Goal: Task Accomplishment & Management: Use online tool/utility

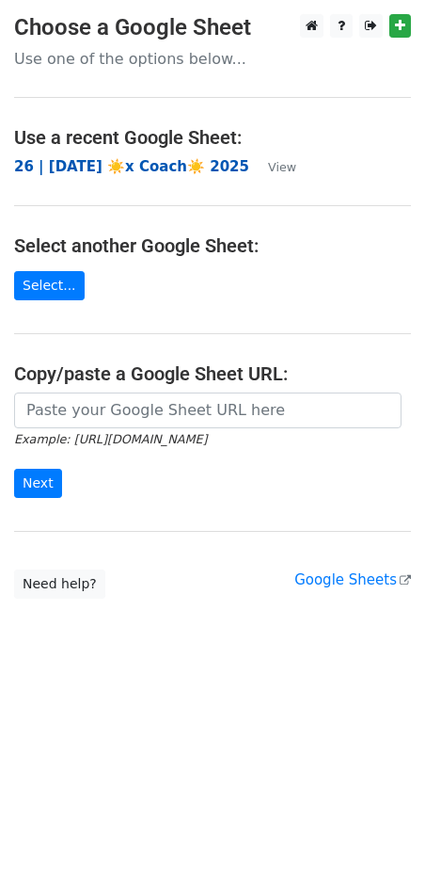
click at [160, 164] on strong "26 | [DATE] ☀️x Coach☀️ 2025" at bounding box center [131, 166] width 235 height 17
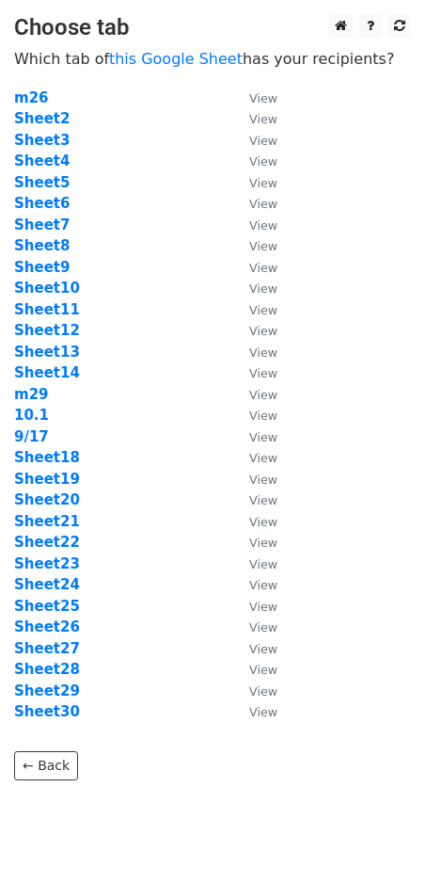
click at [117, 312] on td "Sheet11" at bounding box center [122, 310] width 216 height 22
click at [51, 265] on strong "Sheet9" at bounding box center [42, 267] width 56 height 17
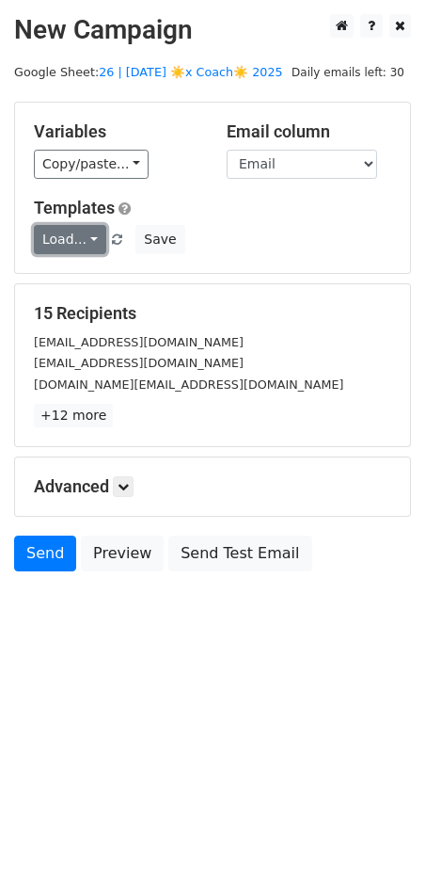
click at [67, 250] on link "Load..." at bounding box center [70, 239] width 72 height 29
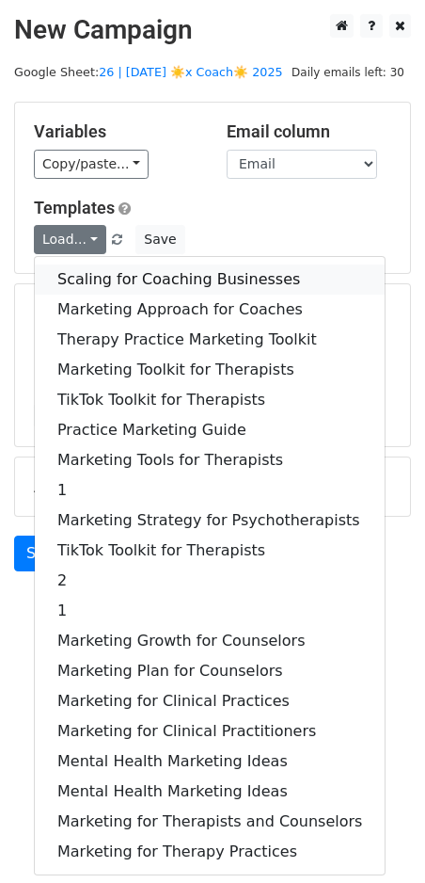
click at [101, 280] on link "Scaling for Coaching Businesses" at bounding box center [210, 279] width 350 height 30
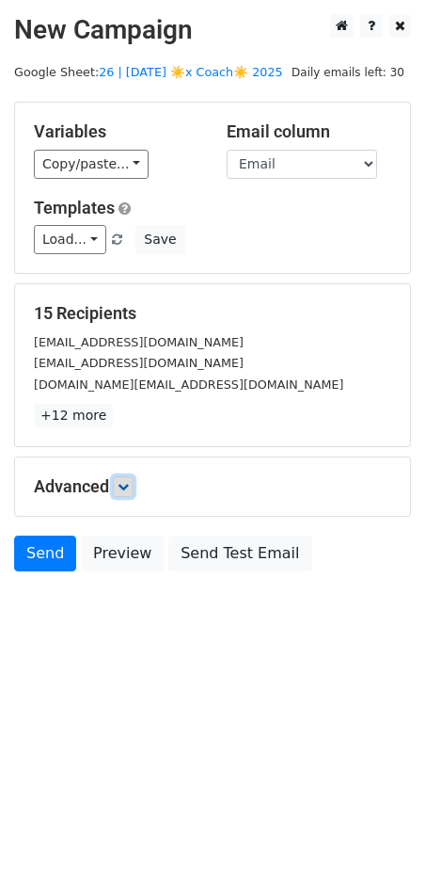
click at [127, 488] on icon at bounding box center [123, 486] width 11 height 11
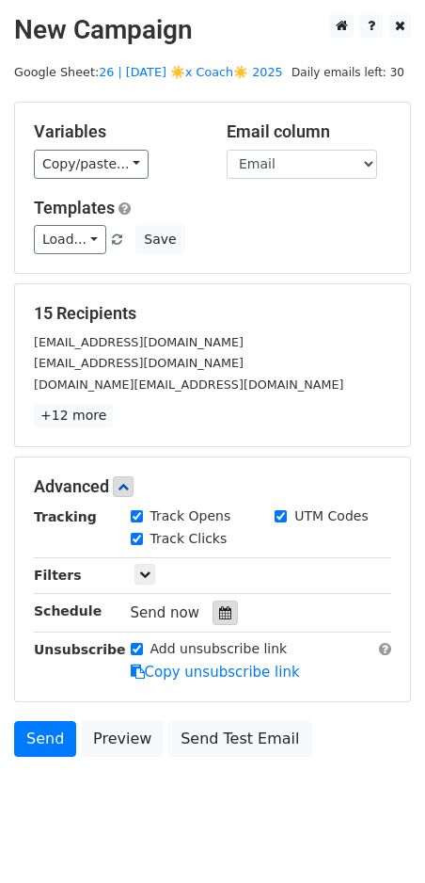
click at [219, 606] on icon at bounding box center [225, 612] width 12 height 13
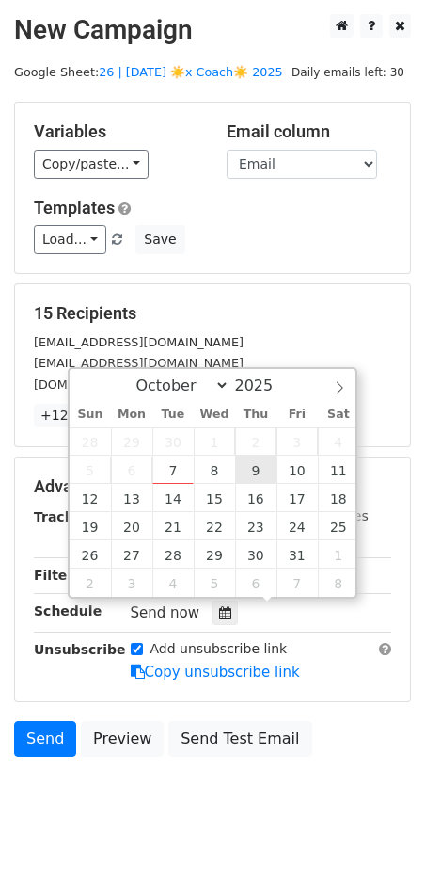
type input "2025-10-09 12:00"
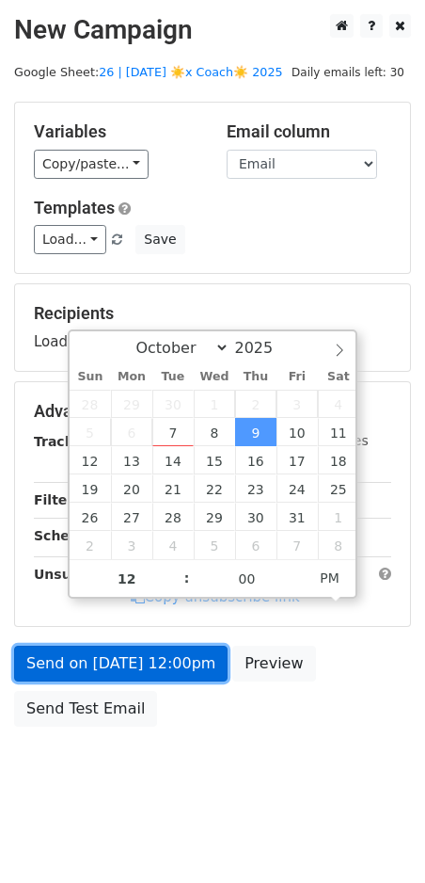
click at [152, 667] on link "Send on Oct 9 at 12:00pm" at bounding box center [121, 664] width 214 height 36
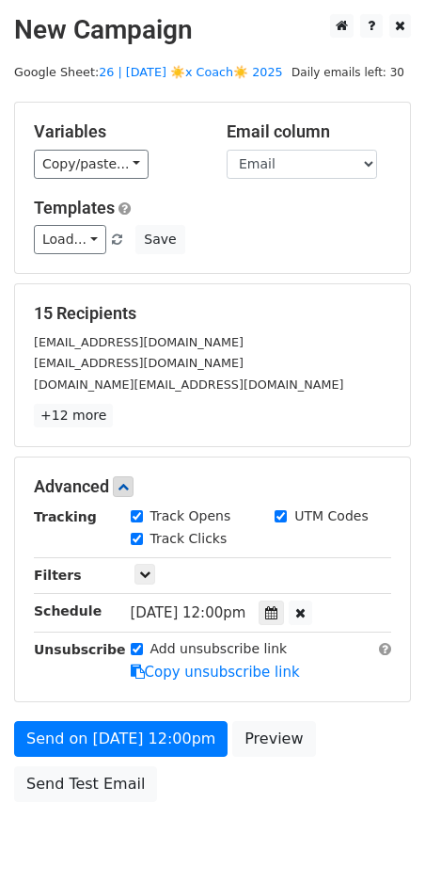
click at [86, 758] on div "Send on Oct 9 at 12:00pm Preview Send Test Email" at bounding box center [212, 766] width 425 height 90
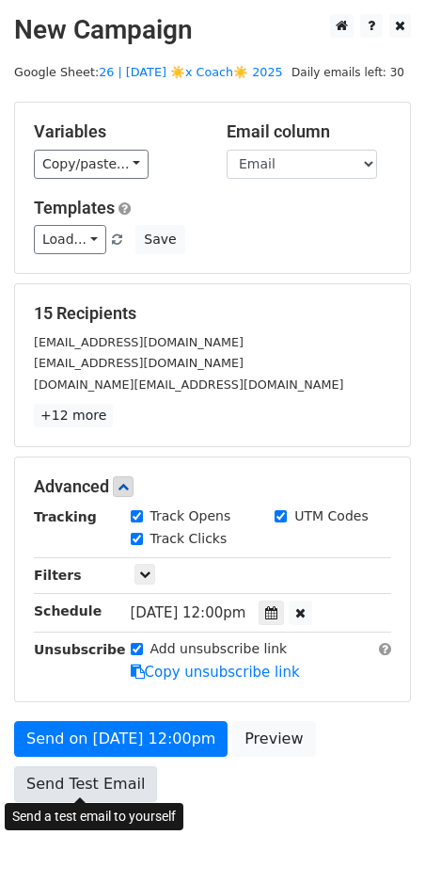
click at [76, 776] on link "Send Test Email" at bounding box center [85, 784] width 143 height 36
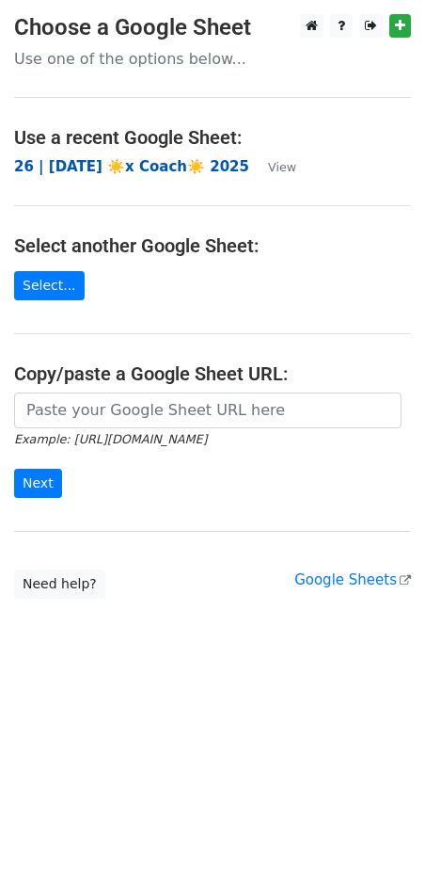
click at [128, 168] on strong "26 | SEP 17 ☀️x Coach☀️ 2025" at bounding box center [131, 166] width 235 height 17
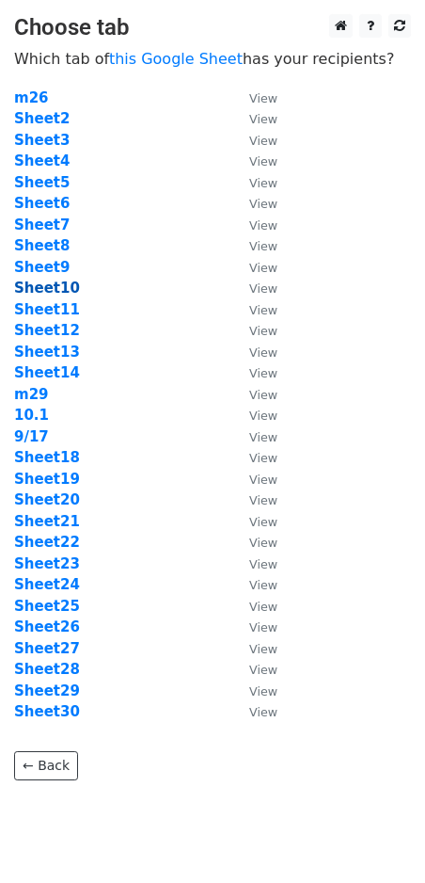
click at [56, 284] on strong "Sheet10" at bounding box center [47, 288] width 66 height 17
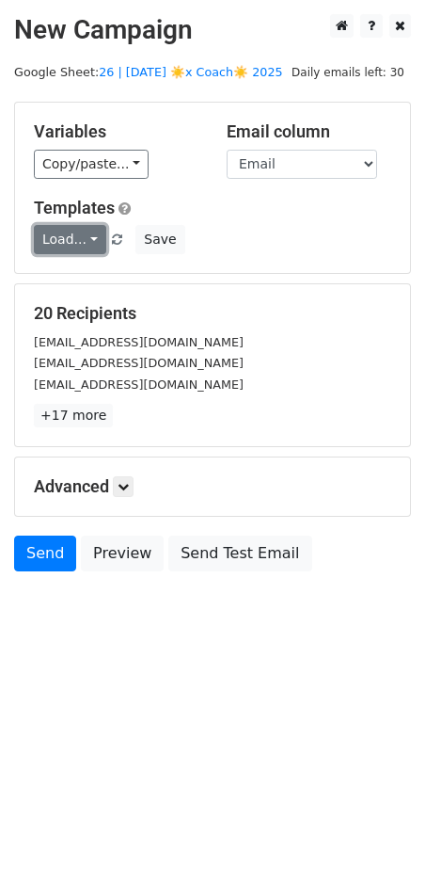
click at [75, 232] on link "Load..." at bounding box center [70, 239] width 72 height 29
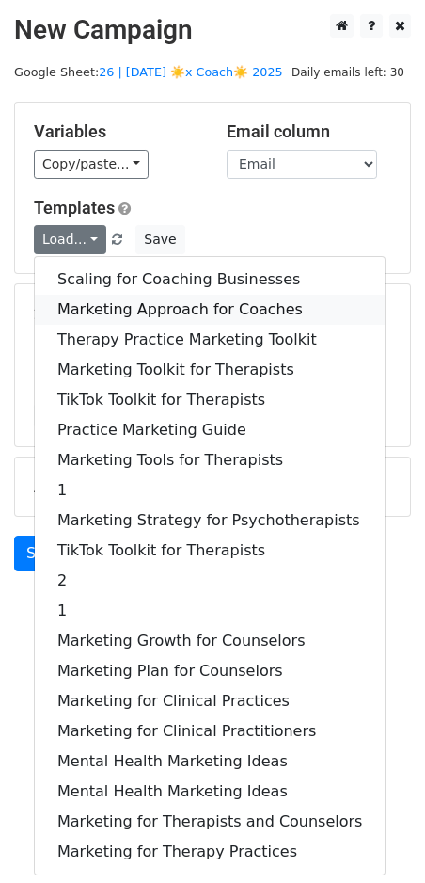
click at [132, 296] on link "Marketing Approach for Coaches" at bounding box center [210, 310] width 350 height 30
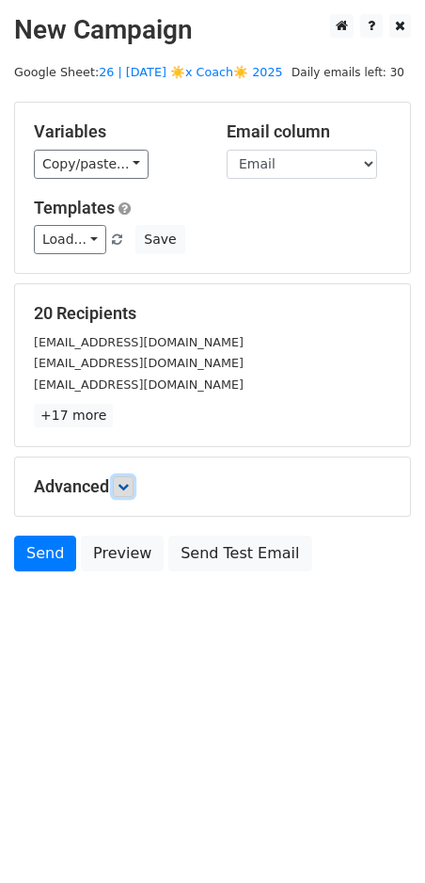
click at [131, 477] on link at bounding box center [123, 486] width 21 height 21
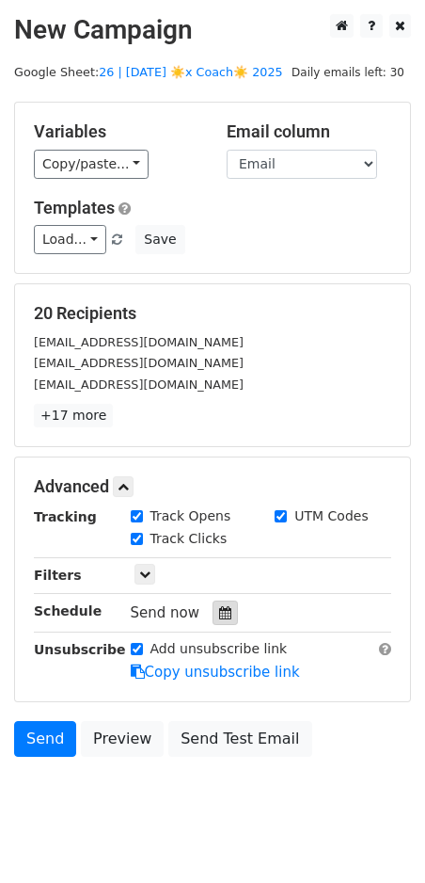
click at [219, 613] on icon at bounding box center [225, 612] width 12 height 13
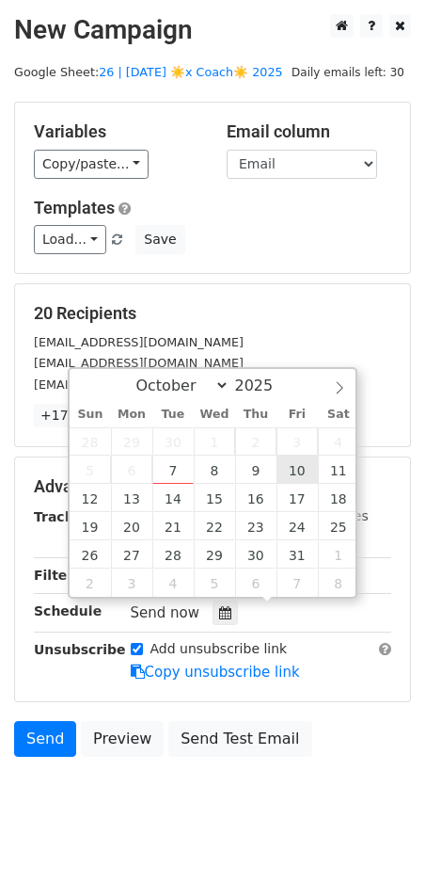
type input "[DATE] 12:00"
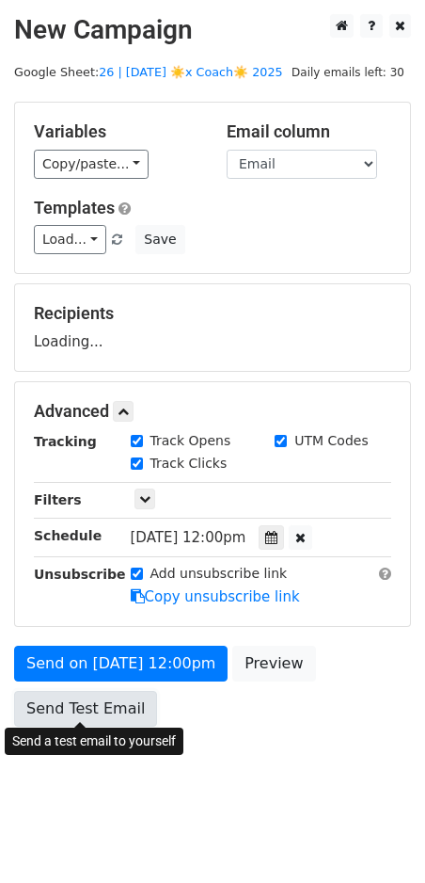
click at [125, 703] on link "Send Test Email" at bounding box center [85, 709] width 143 height 36
